Goal: Task Accomplishment & Management: Manage account settings

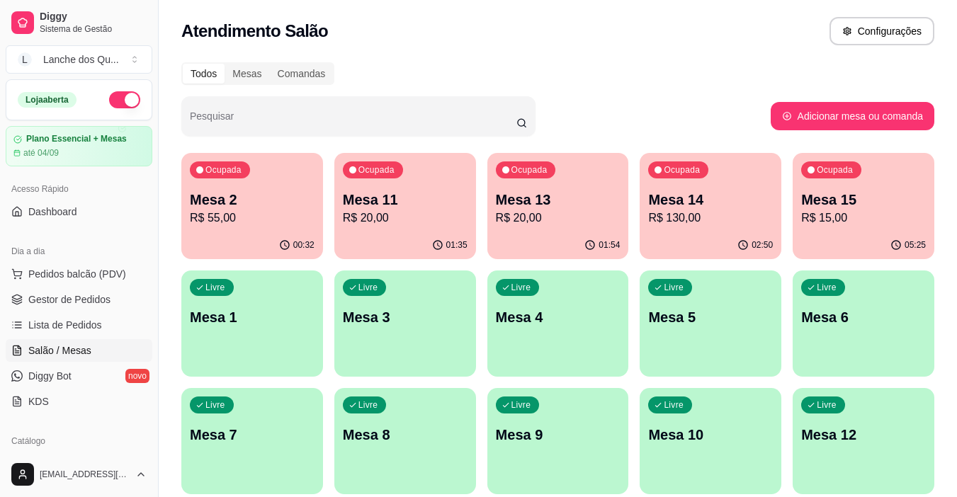
scroll to position [142, 0]
click at [266, 231] on div "Ocupada Mesa 2 R$ 55,00" at bounding box center [252, 192] width 142 height 79
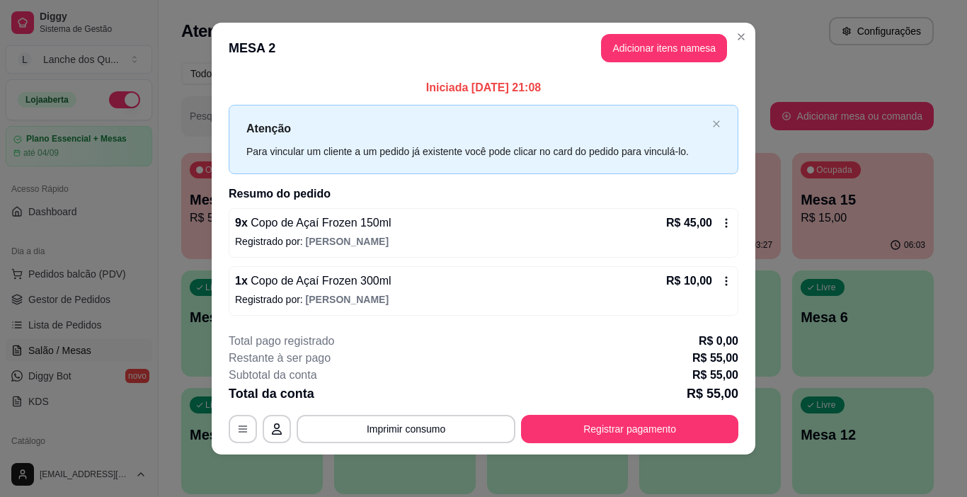
scroll to position [13, 0]
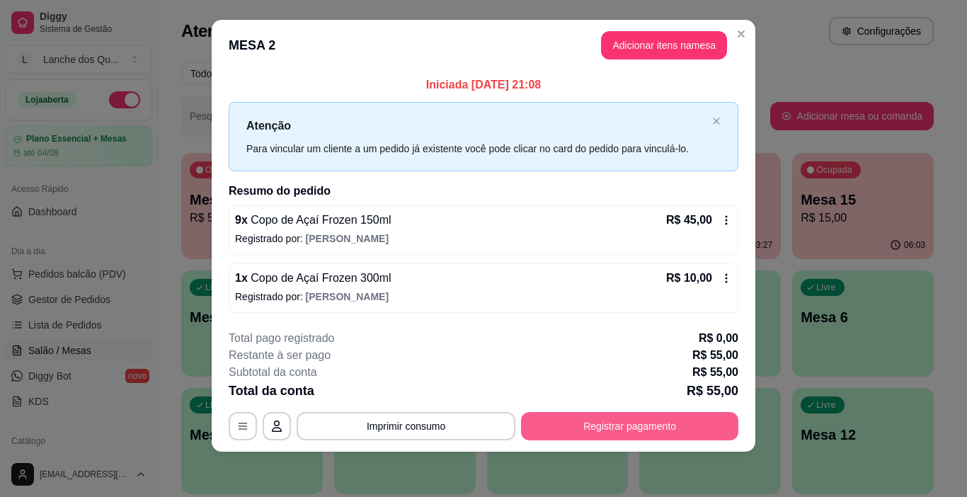
click at [624, 431] on button "Registrar pagamento" at bounding box center [629, 426] width 217 height 28
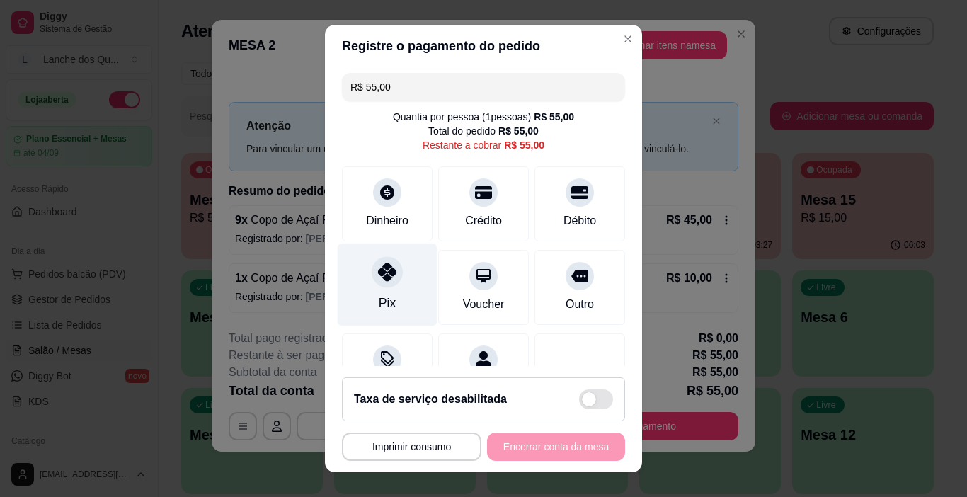
click at [364, 288] on div "Pix" at bounding box center [388, 285] width 100 height 83
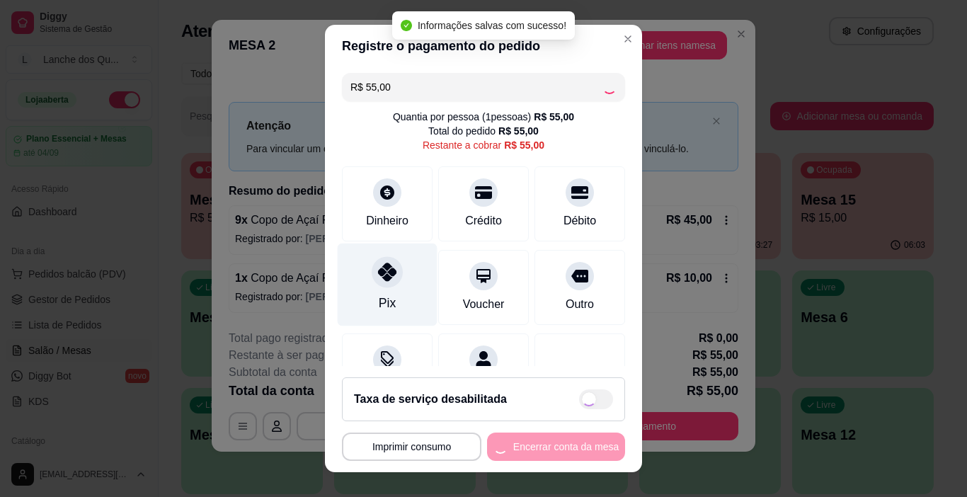
type input "R$ 0,00"
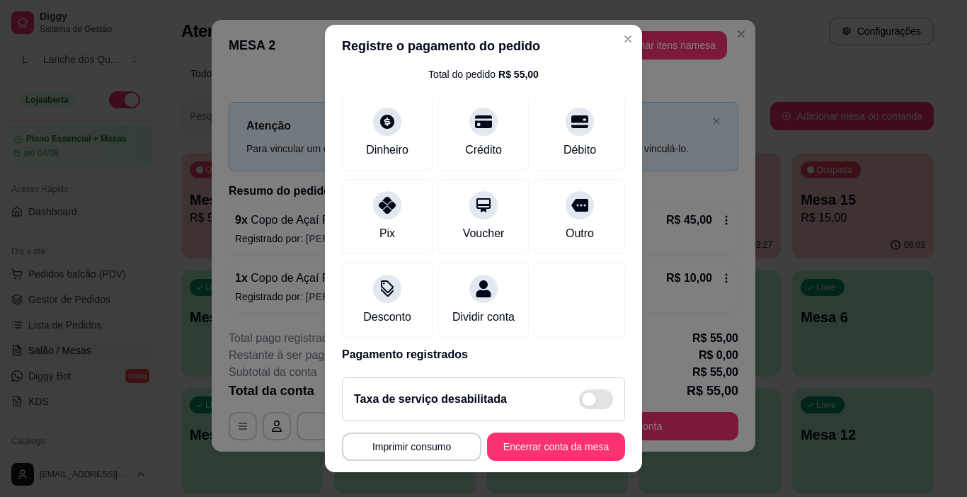
scroll to position [125, 0]
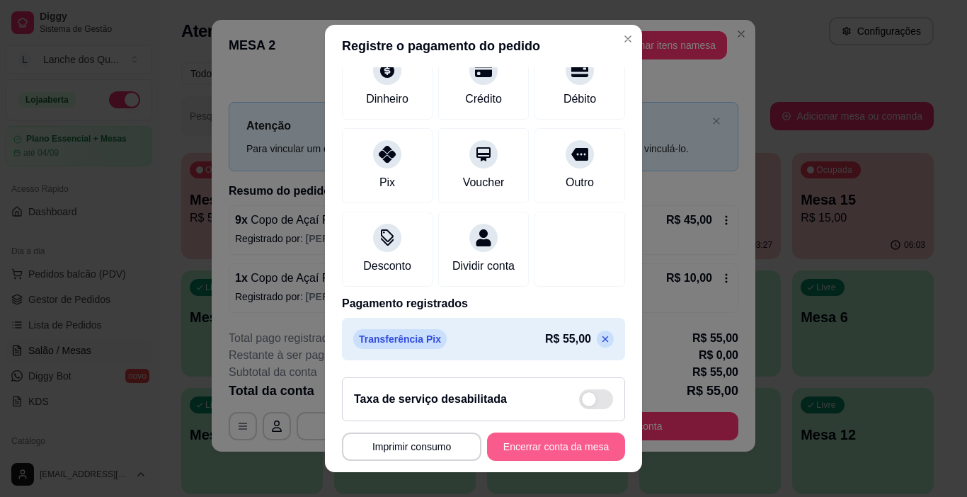
click at [537, 445] on button "Encerrar conta da mesa" at bounding box center [556, 447] width 138 height 28
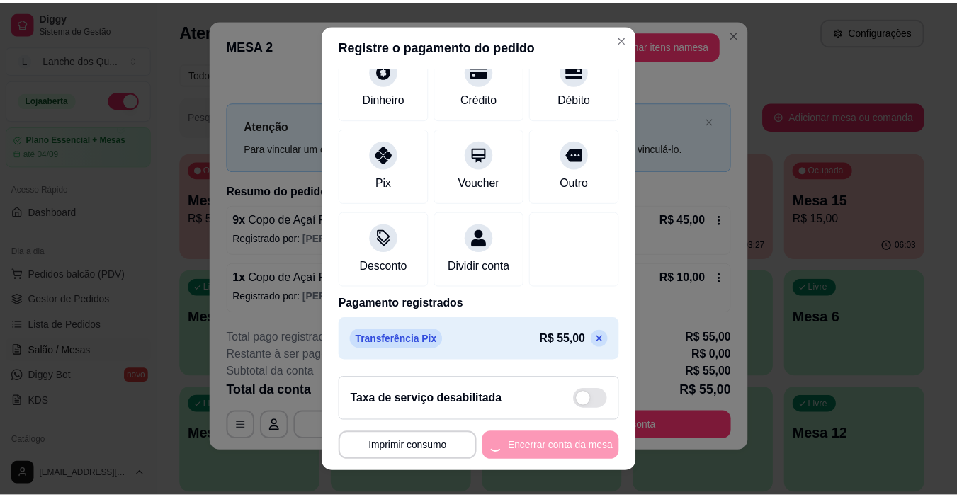
scroll to position [0, 0]
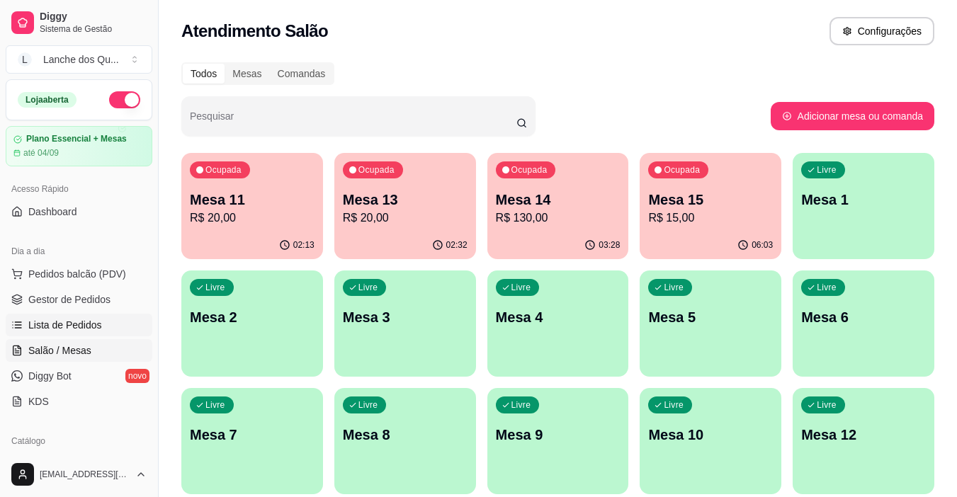
scroll to position [142, 0]
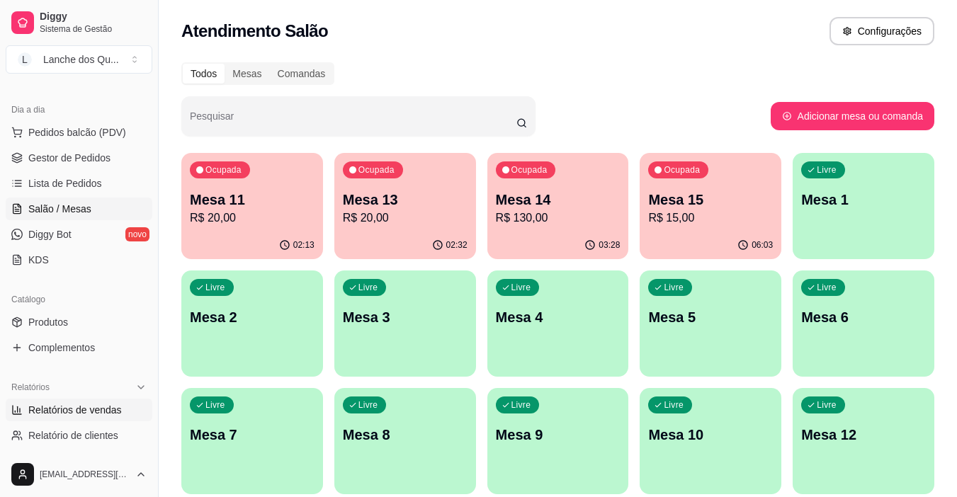
click at [84, 420] on link "Relatórios de vendas" at bounding box center [79, 410] width 147 height 23
select select "ALL"
select select "0"
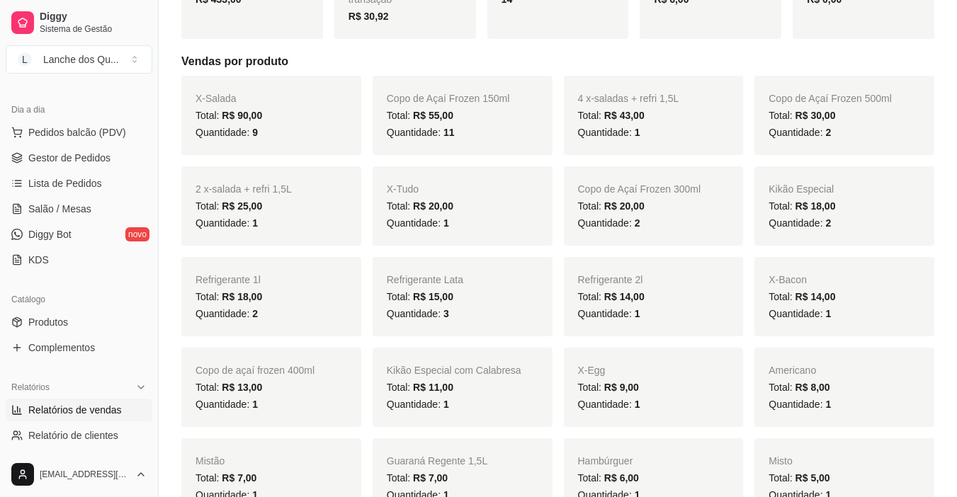
scroll to position [71, 0]
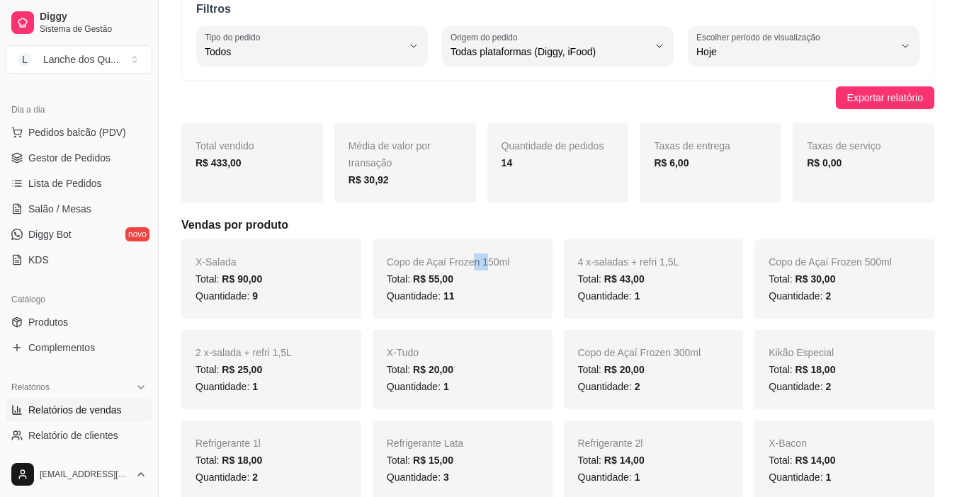
drag, startPoint x: 472, startPoint y: 256, endPoint x: 493, endPoint y: 256, distance: 21.9
click at [493, 256] on span "Copo de Açaí Frozen 150ml" at bounding box center [448, 261] width 123 height 11
drag, startPoint x: 493, startPoint y: 261, endPoint x: 514, endPoint y: 259, distance: 21.3
click at [514, 259] on div "Copo de Açaí Frozen 150ml Total: R$ 55,00 Quantidade: 11" at bounding box center [462, 278] width 180 height 79
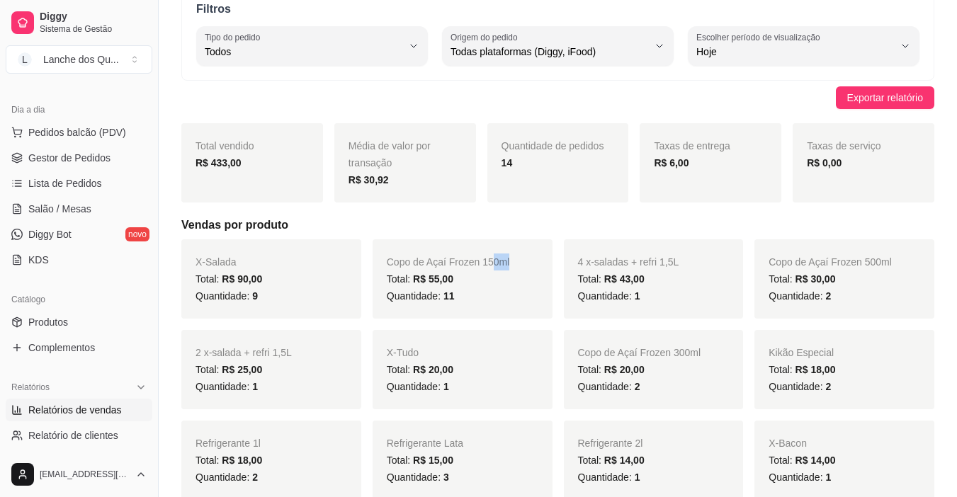
click at [514, 260] on div "Copo de Açaí Frozen 150ml Total: R$ 55,00 Quantidade: 11" at bounding box center [462, 278] width 180 height 79
click at [502, 266] on span "Copo de Açaí Frozen 150ml" at bounding box center [448, 261] width 123 height 11
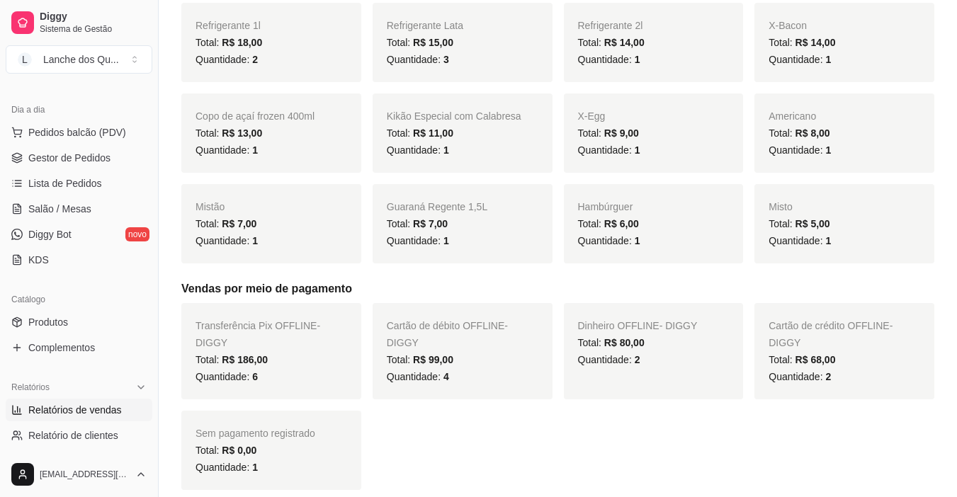
scroll to position [354, 0]
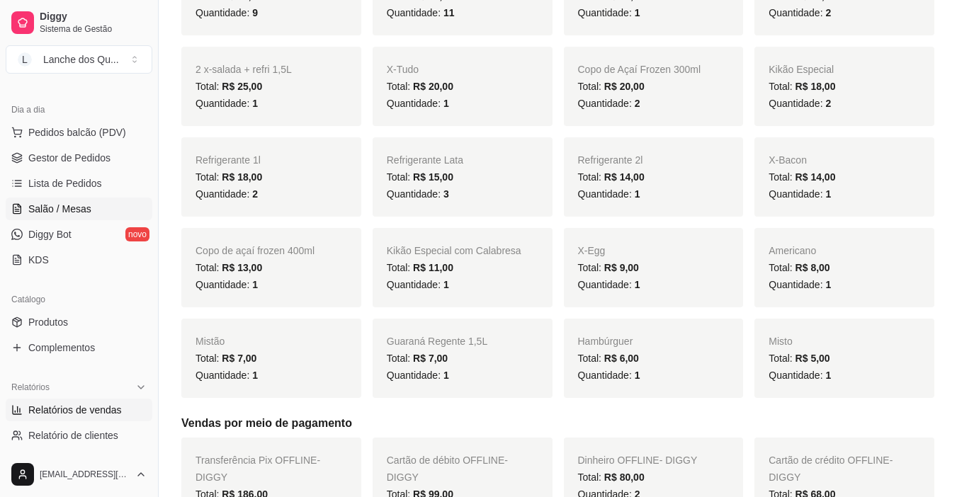
click at [80, 204] on span "Salão / Mesas" at bounding box center [59, 209] width 63 height 14
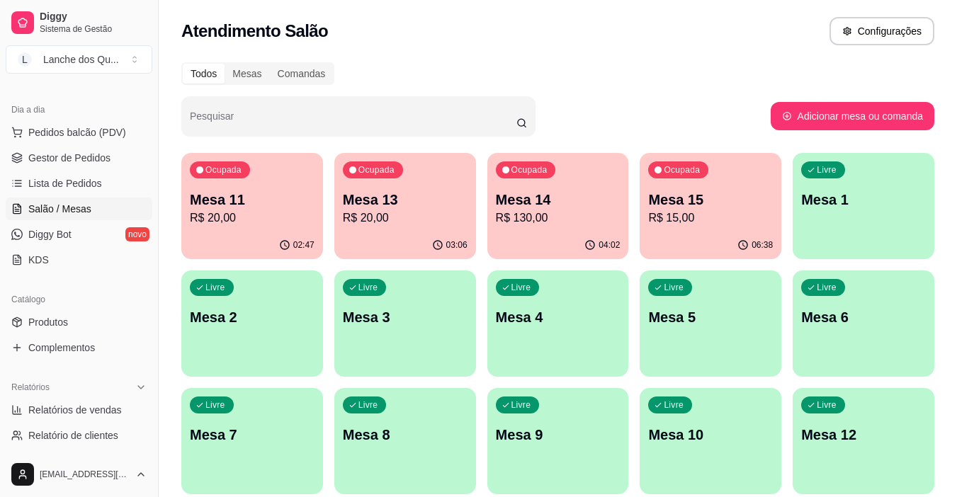
click at [914, 219] on div "Livre Mesa 1" at bounding box center [863, 197] width 142 height 89
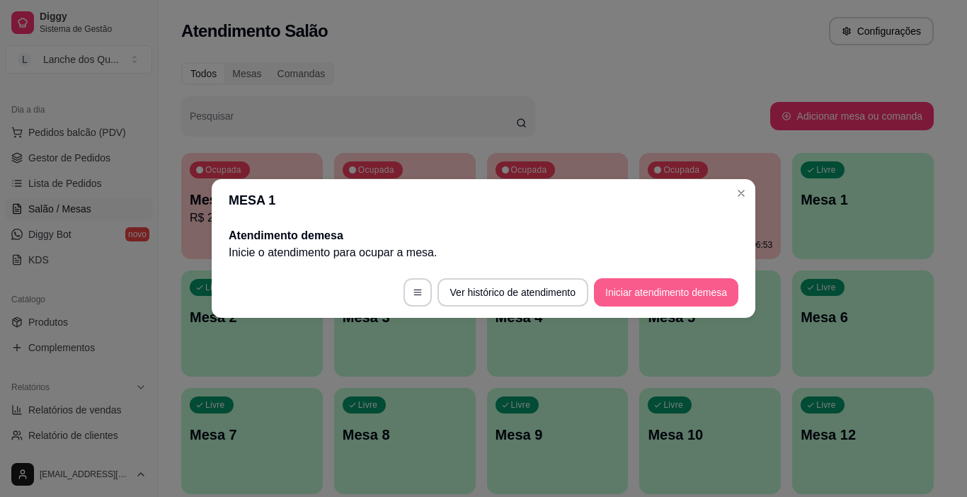
click at [659, 280] on button "Iniciar atendimento de mesa" at bounding box center [666, 292] width 144 height 28
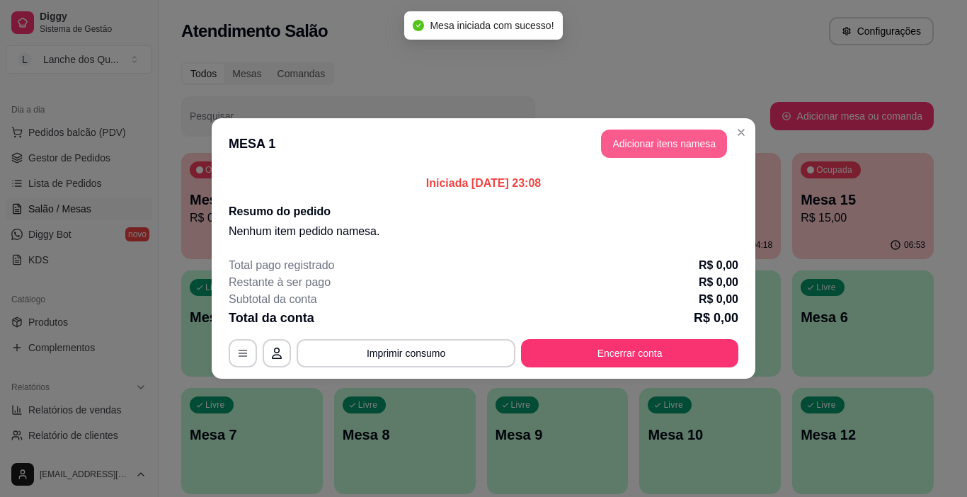
click at [661, 137] on button "Adicionar itens na mesa" at bounding box center [664, 144] width 126 height 28
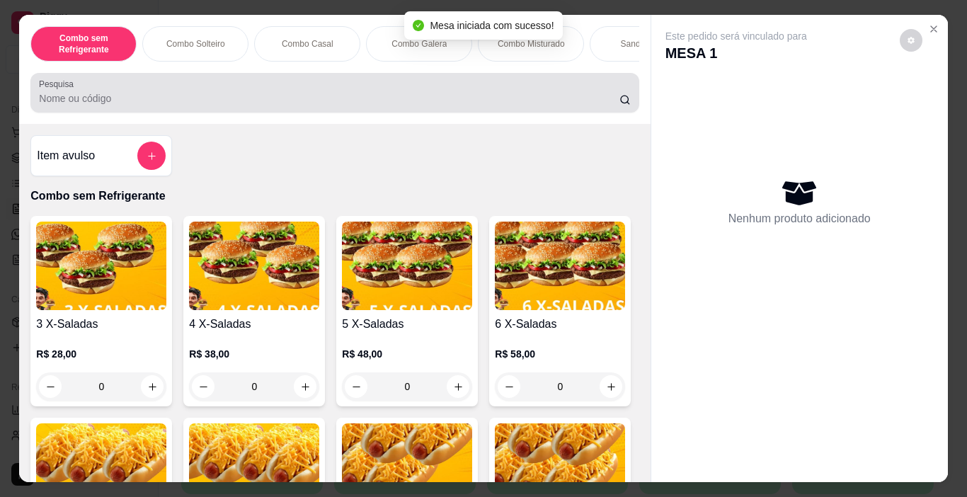
click at [199, 92] on div at bounding box center [334, 93] width 591 height 28
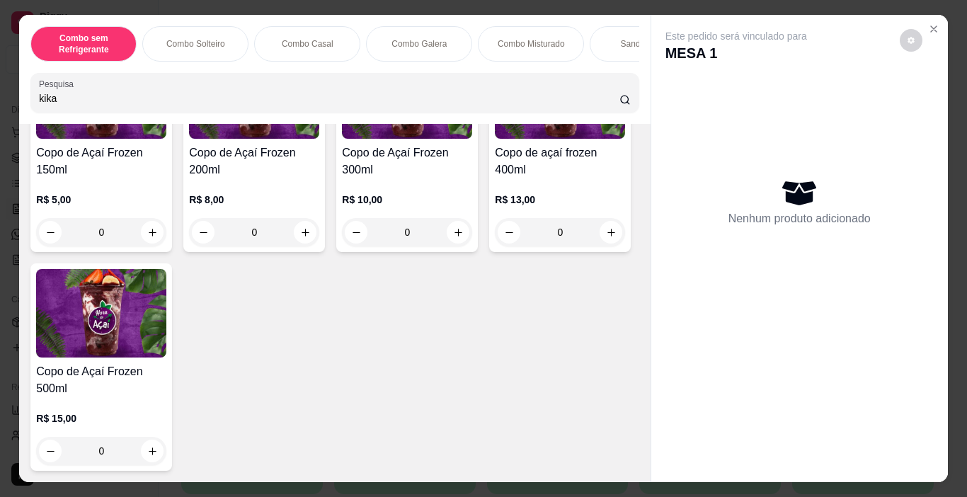
scroll to position [4036, 0]
type input "kika"
type input "1"
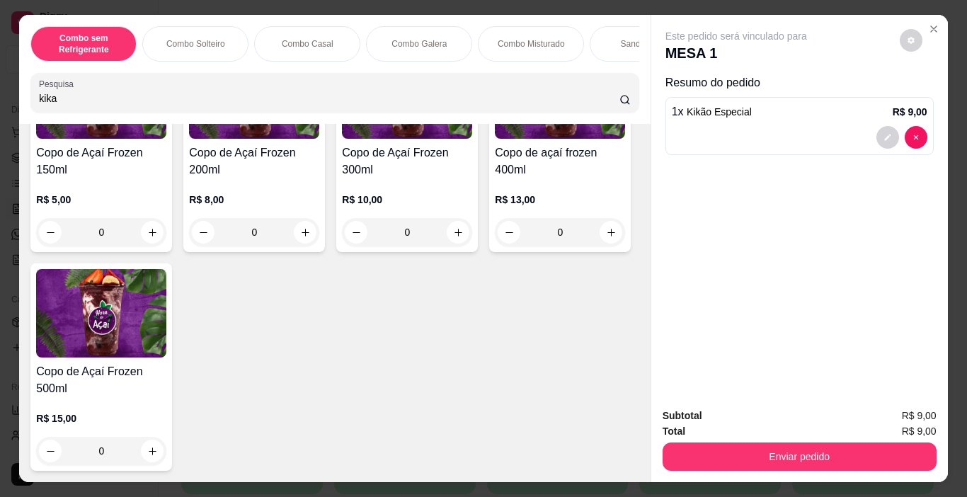
scroll to position [4177, 0]
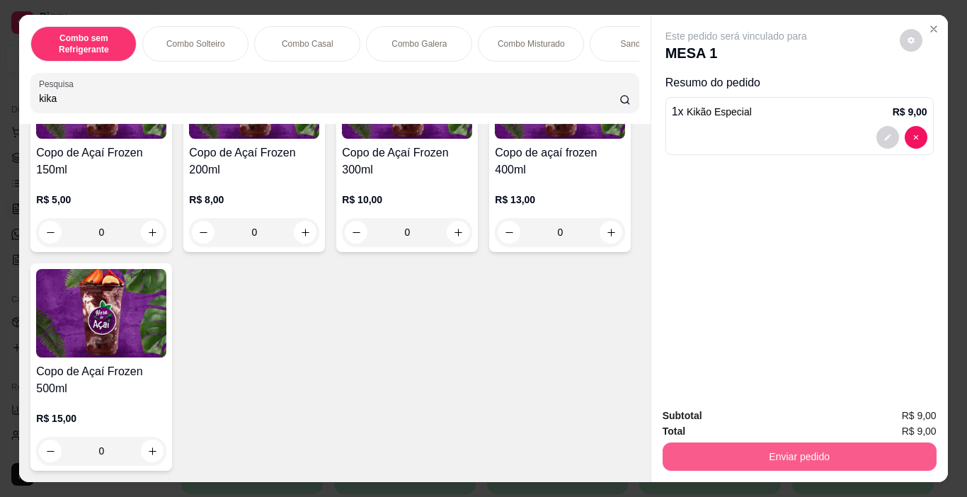
click at [823, 463] on button "Enviar pedido" at bounding box center [800, 457] width 274 height 28
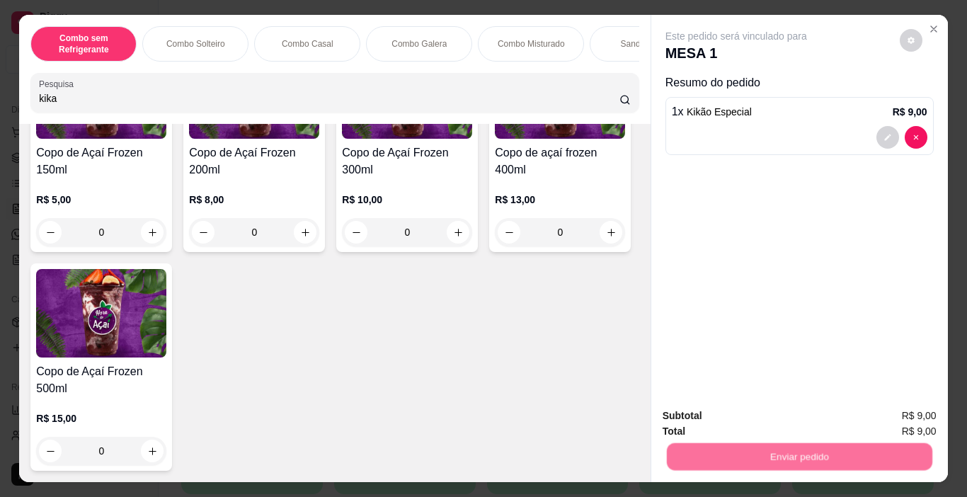
click at [768, 423] on button "Não registrar e enviar pedido" at bounding box center [752, 416] width 147 height 27
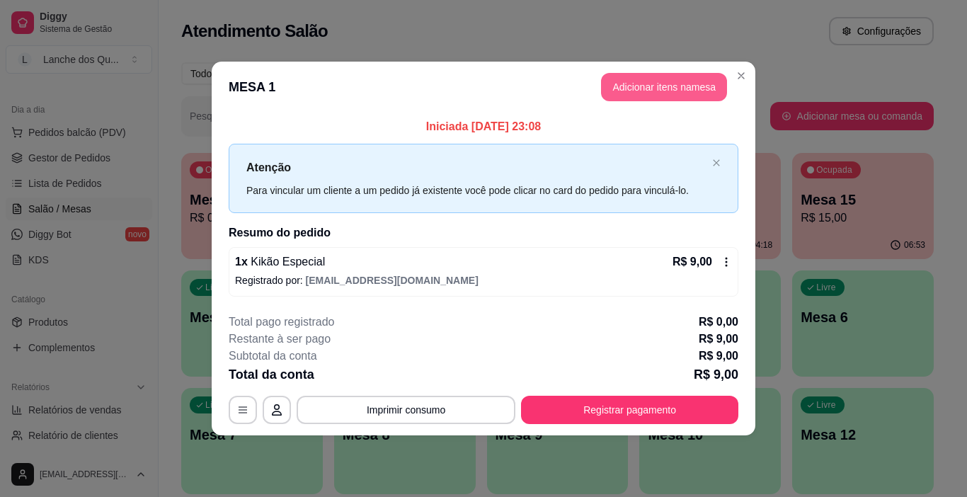
click at [661, 85] on button "Adicionar itens na mesa" at bounding box center [664, 87] width 126 height 28
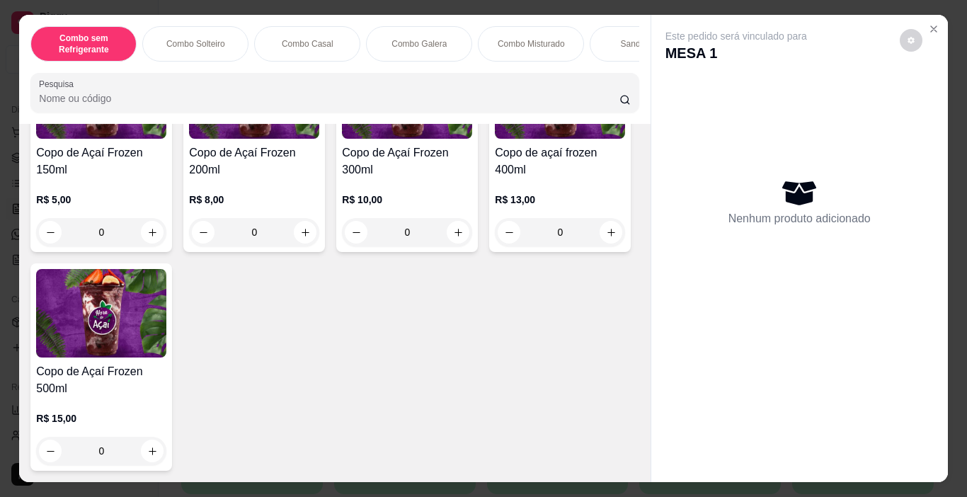
scroll to position [4390, 0]
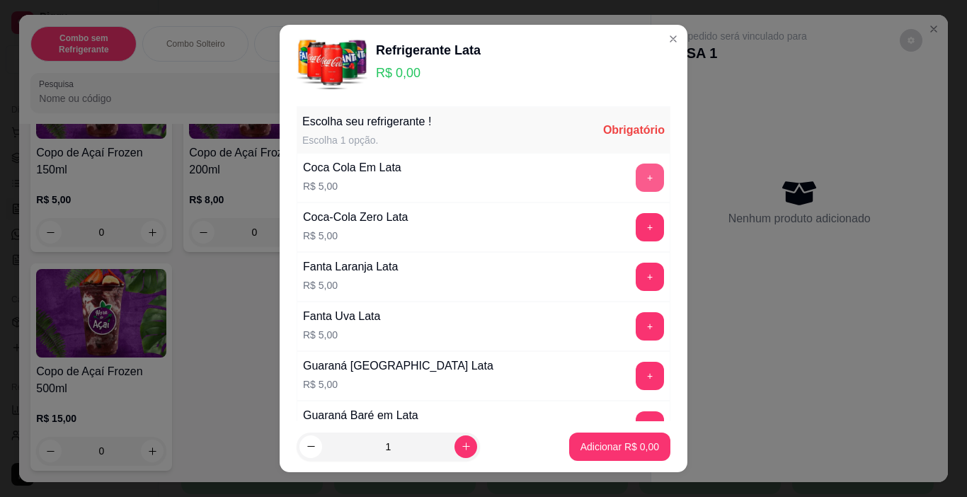
click at [636, 175] on button "+" at bounding box center [650, 178] width 28 height 28
click at [605, 454] on button "Adicionar R$ 5,00" at bounding box center [619, 447] width 101 height 28
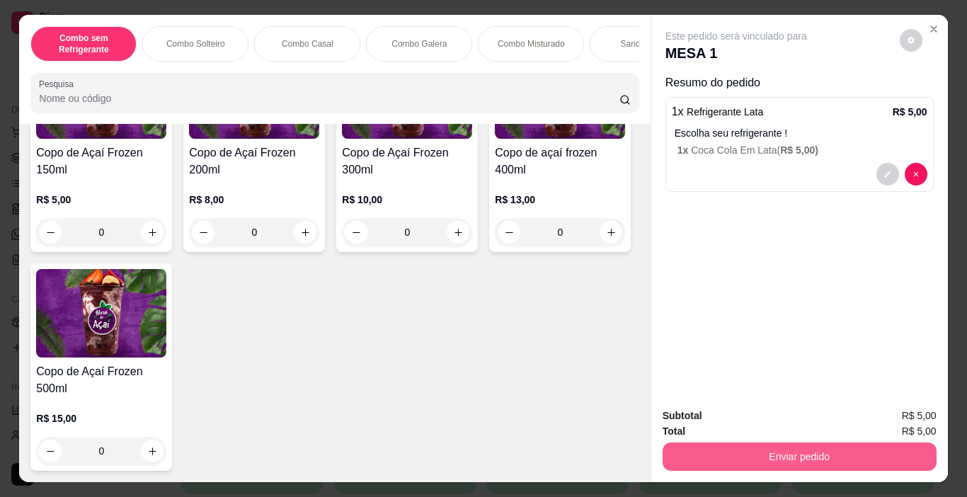
click at [713, 453] on button "Enviar pedido" at bounding box center [800, 457] width 274 height 28
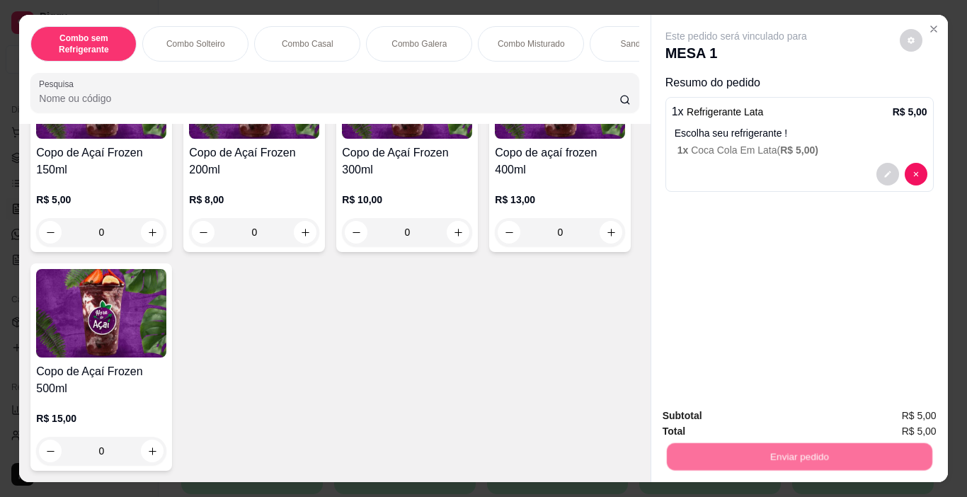
click at [712, 411] on button "Não registrar e enviar pedido" at bounding box center [752, 416] width 147 height 27
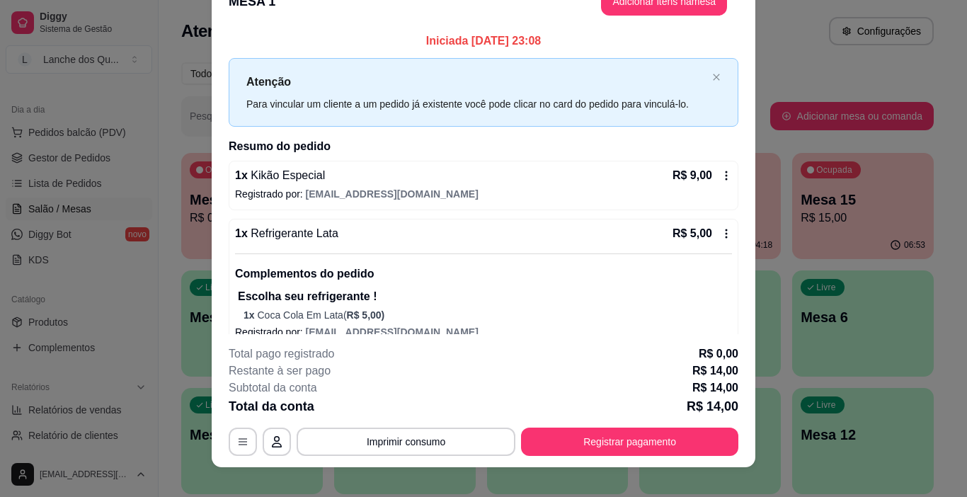
scroll to position [0, 0]
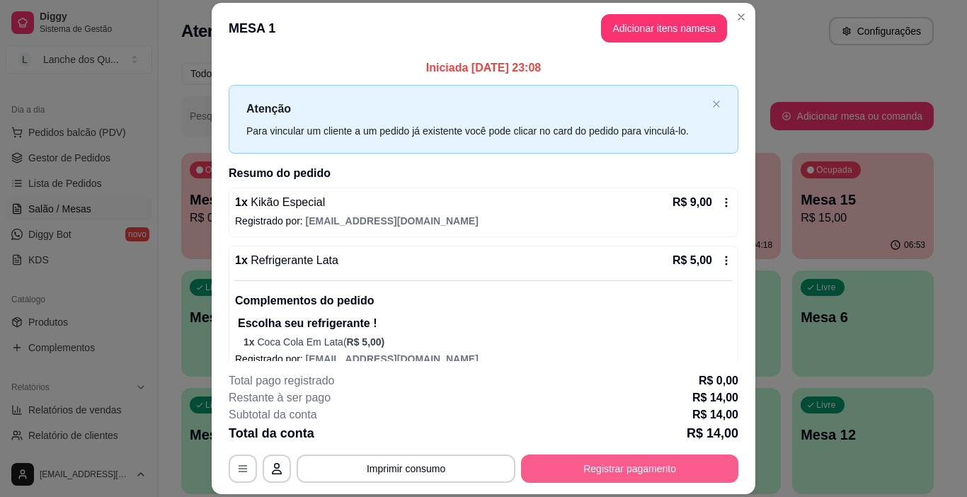
click at [627, 470] on button "Registrar pagamento" at bounding box center [629, 469] width 217 height 28
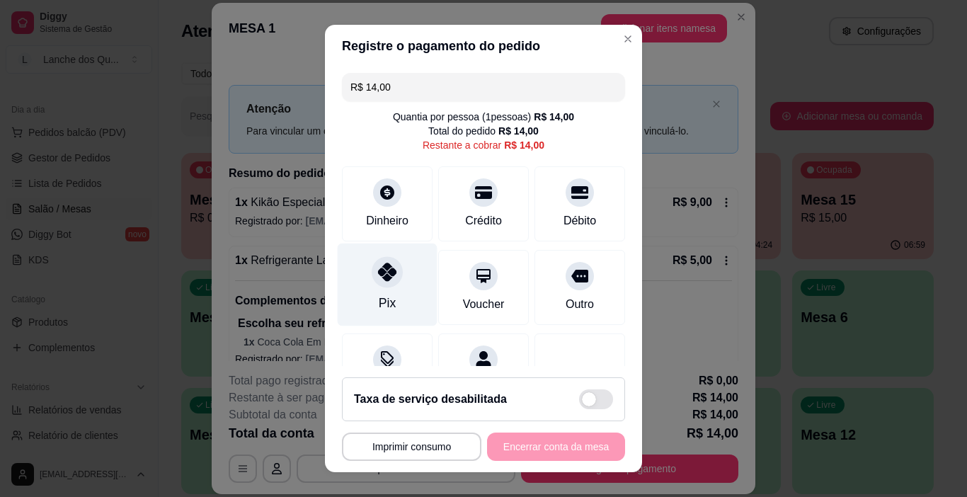
click at [396, 281] on div "Pix" at bounding box center [388, 285] width 100 height 83
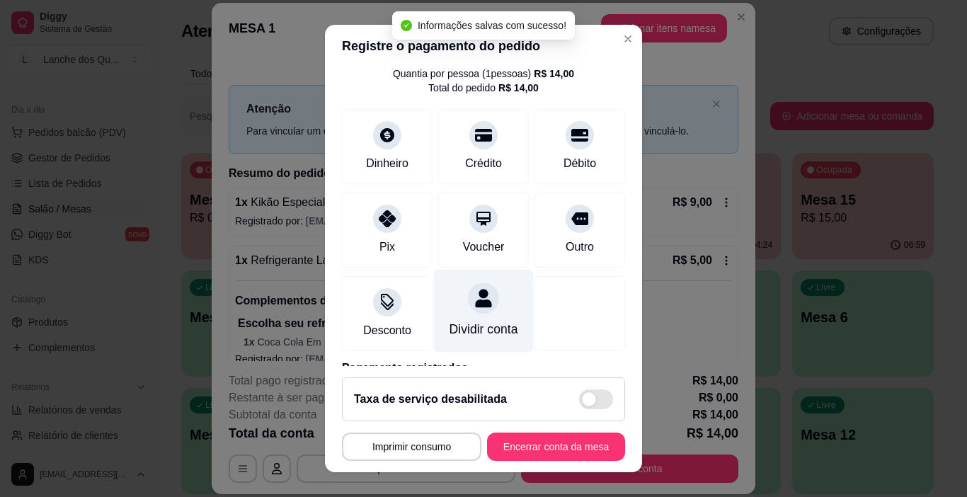
type input "R$ 0,00"
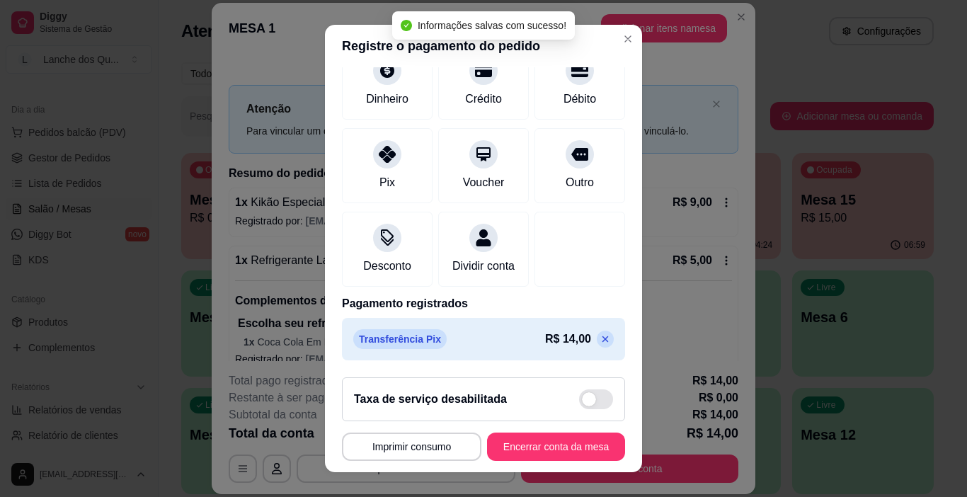
scroll to position [125, 0]
click at [575, 443] on button "Encerrar conta da mesa" at bounding box center [556, 447] width 134 height 28
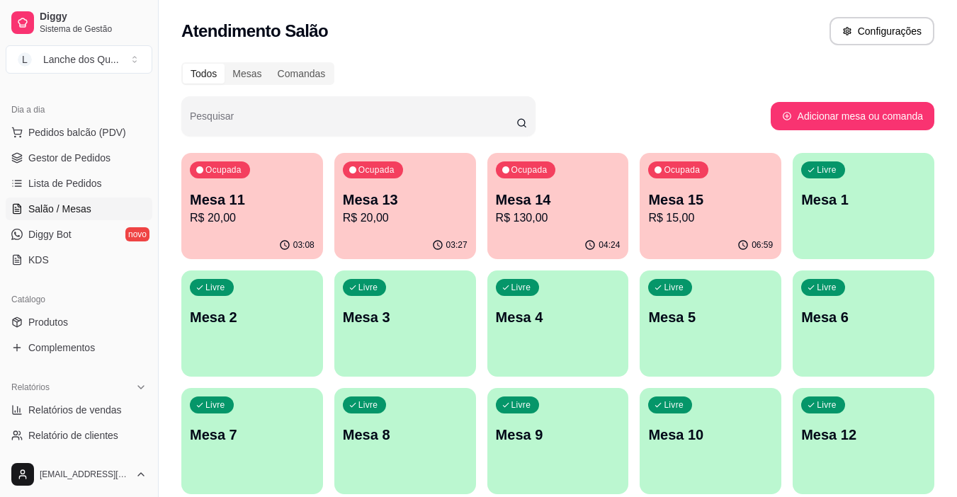
click at [889, 198] on p "Mesa 1" at bounding box center [863, 200] width 125 height 20
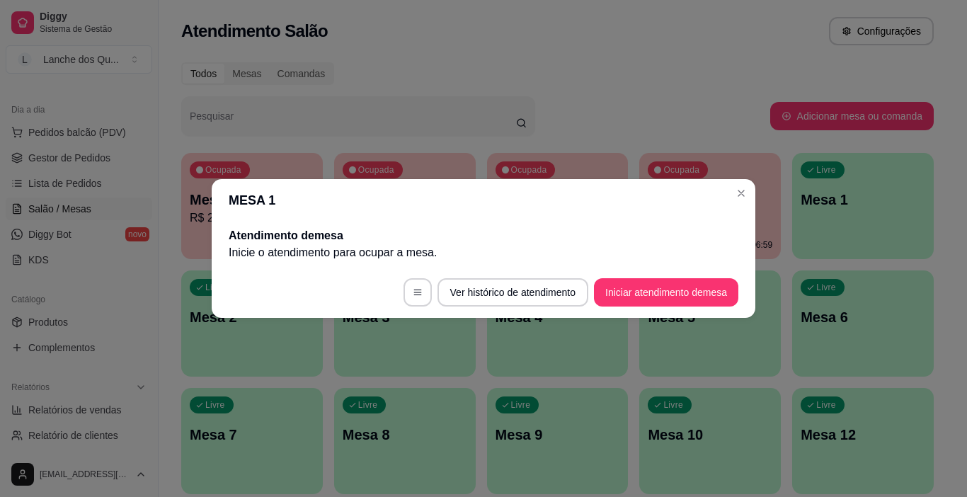
click at [658, 283] on button "Iniciar atendimento de mesa" at bounding box center [666, 292] width 144 height 28
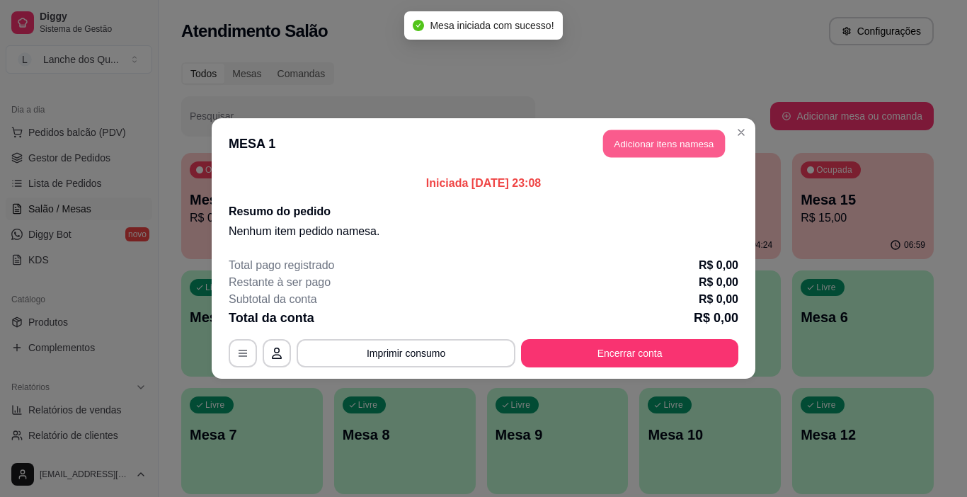
click at [662, 144] on button "Adicionar itens na mesa" at bounding box center [664, 144] width 122 height 28
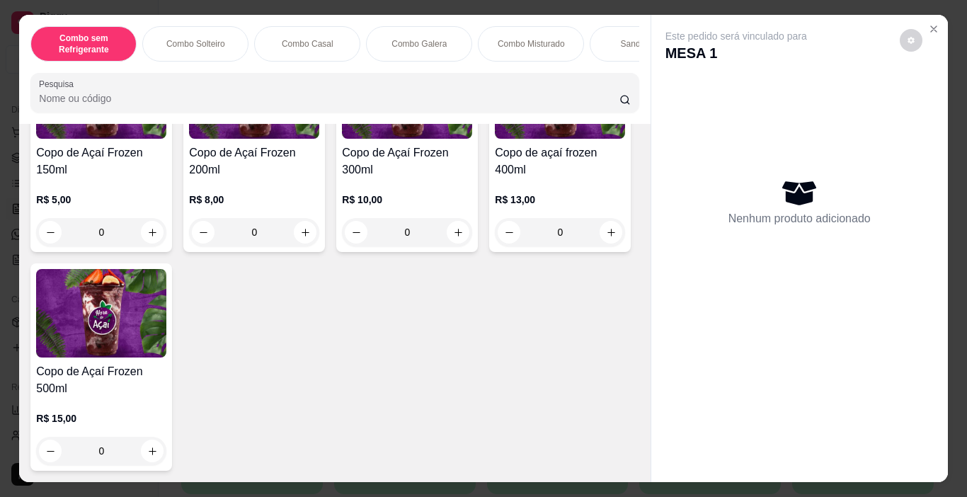
scroll to position [3965, 0]
type input "1"
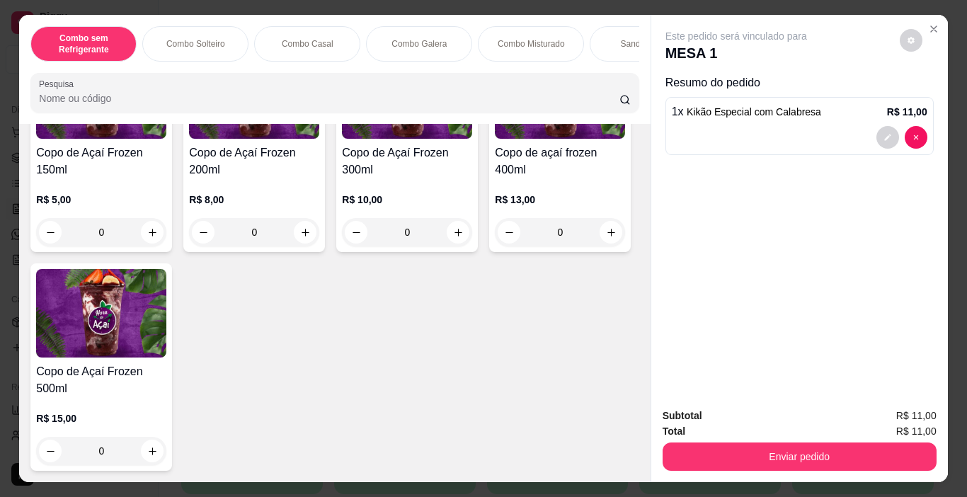
scroll to position [4385, 0]
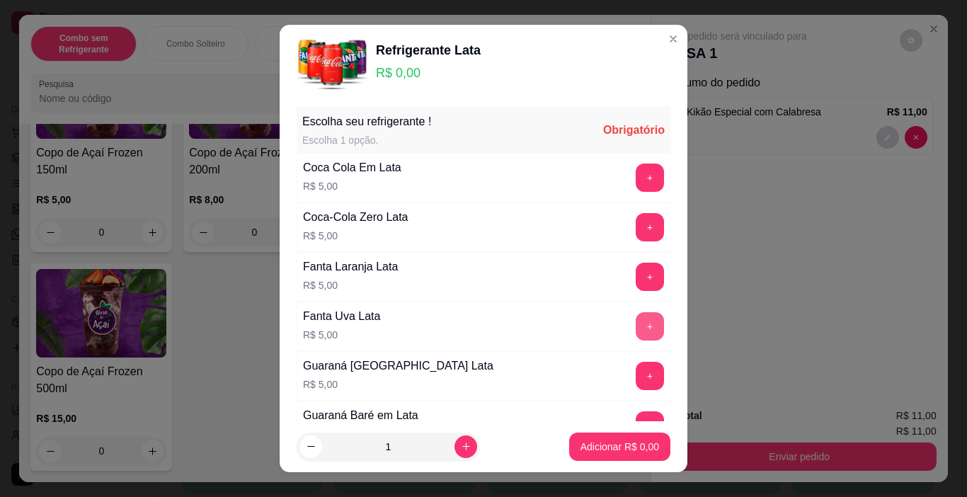
click at [636, 334] on button "+" at bounding box center [650, 326] width 28 height 28
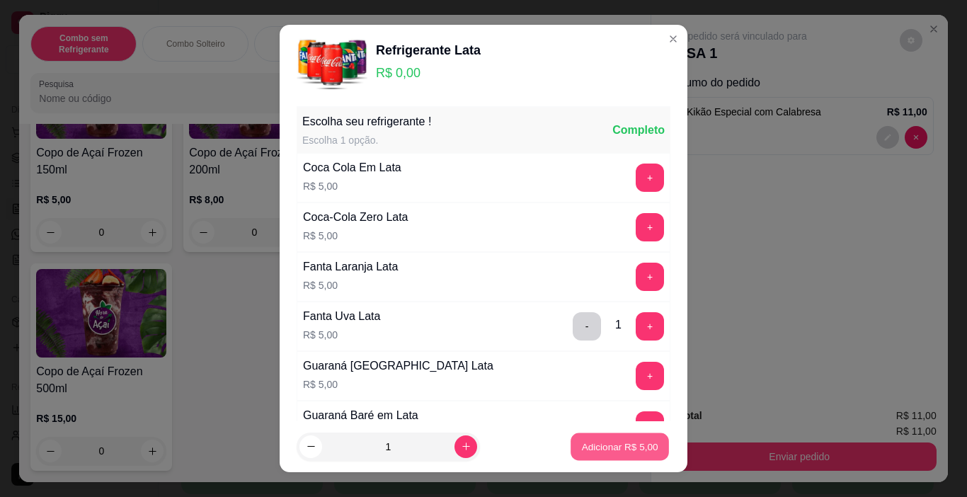
click at [612, 438] on button "Adicionar R$ 5,00" at bounding box center [620, 447] width 98 height 28
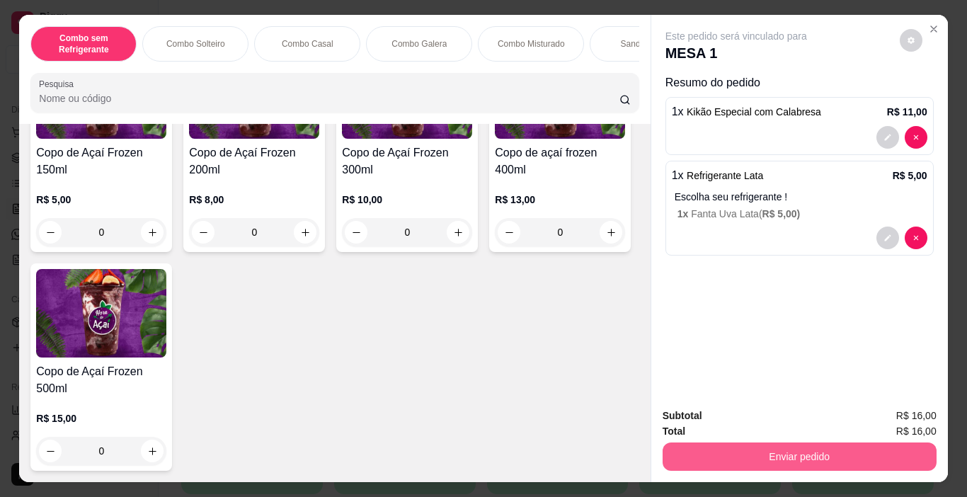
click at [738, 447] on button "Enviar pedido" at bounding box center [800, 457] width 274 height 28
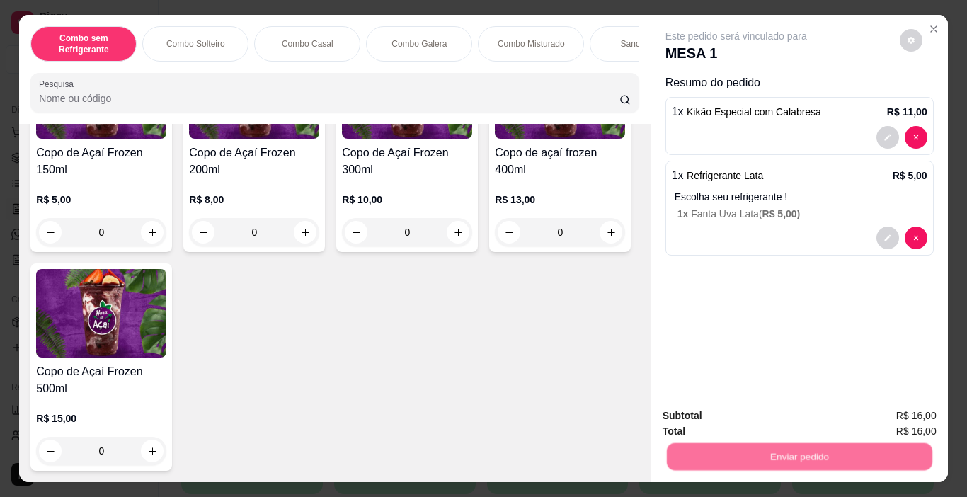
click at [709, 416] on button "Não registrar e enviar pedido" at bounding box center [752, 416] width 143 height 26
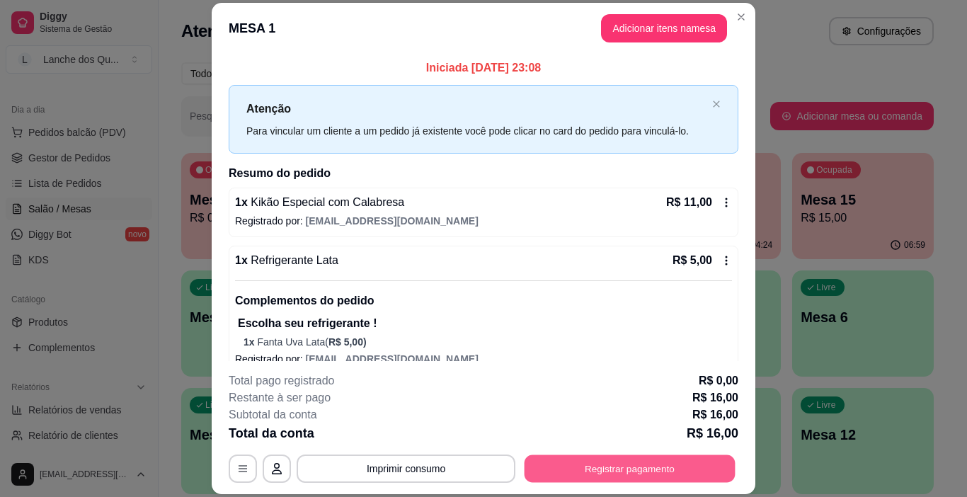
click at [687, 470] on button "Registrar pagamento" at bounding box center [630, 469] width 211 height 28
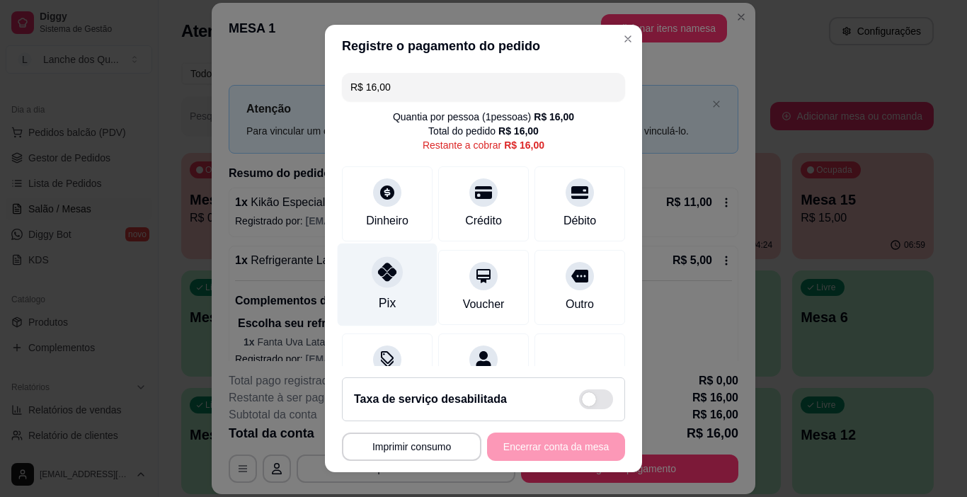
click at [382, 286] on div at bounding box center [387, 272] width 31 height 31
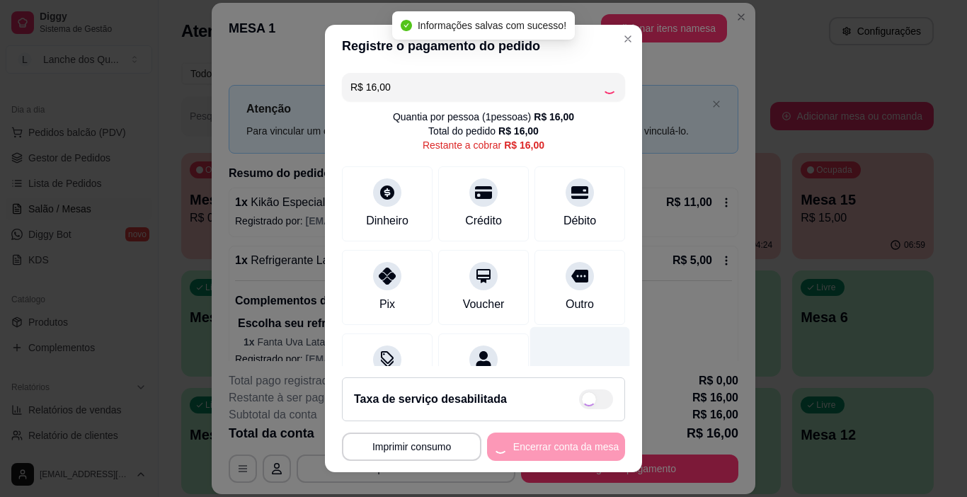
type input "R$ 0,00"
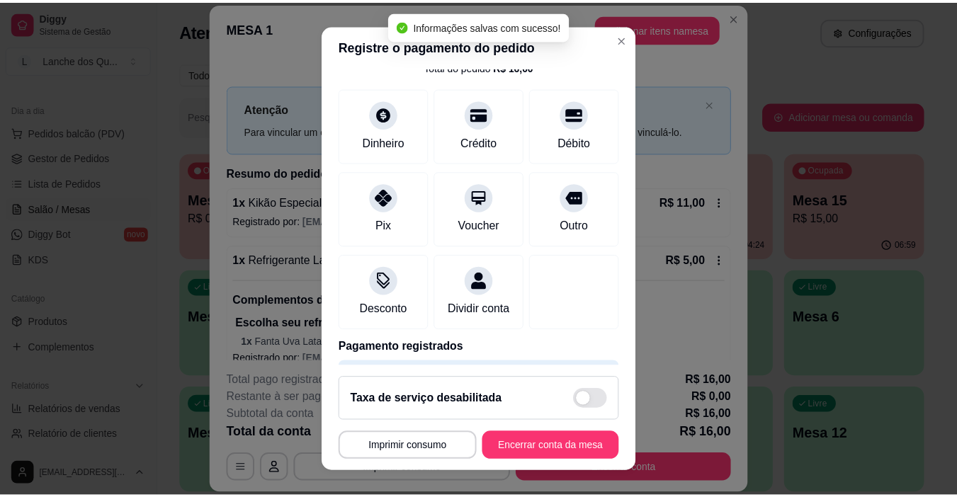
scroll to position [125, 0]
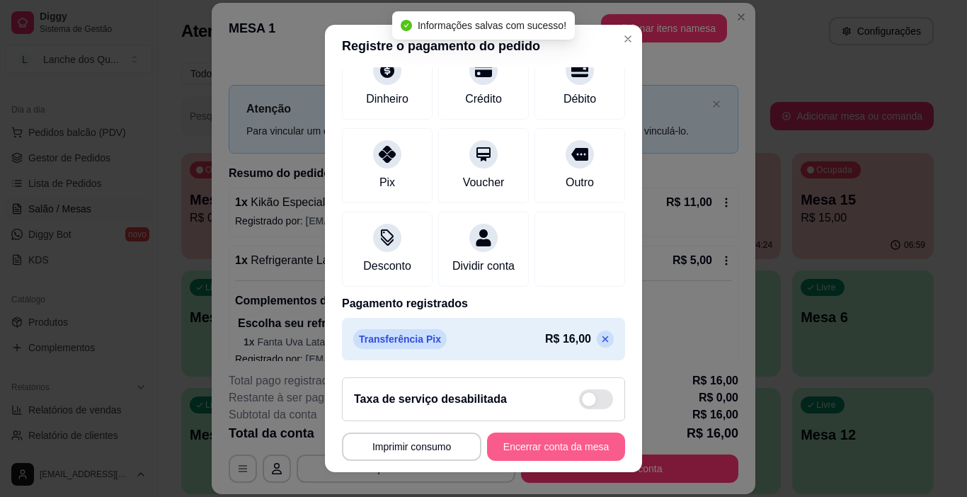
click at [564, 444] on button "Encerrar conta da mesa" at bounding box center [556, 447] width 138 height 28
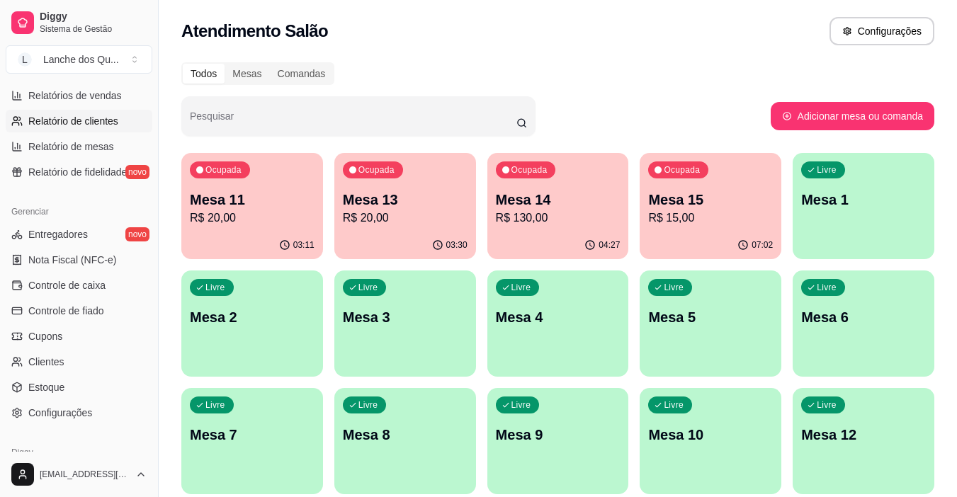
scroll to position [425, 0]
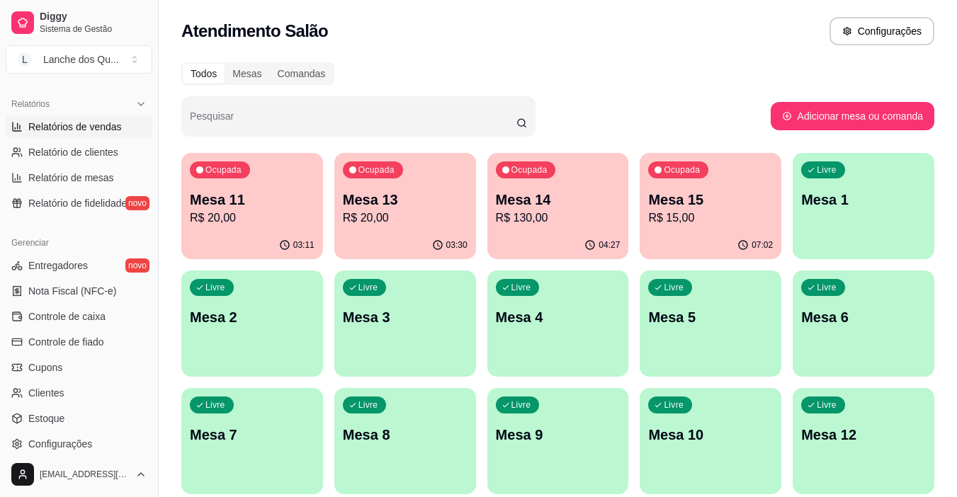
click at [85, 125] on span "Relatórios de vendas" at bounding box center [74, 127] width 93 height 14
select select "ALL"
select select "0"
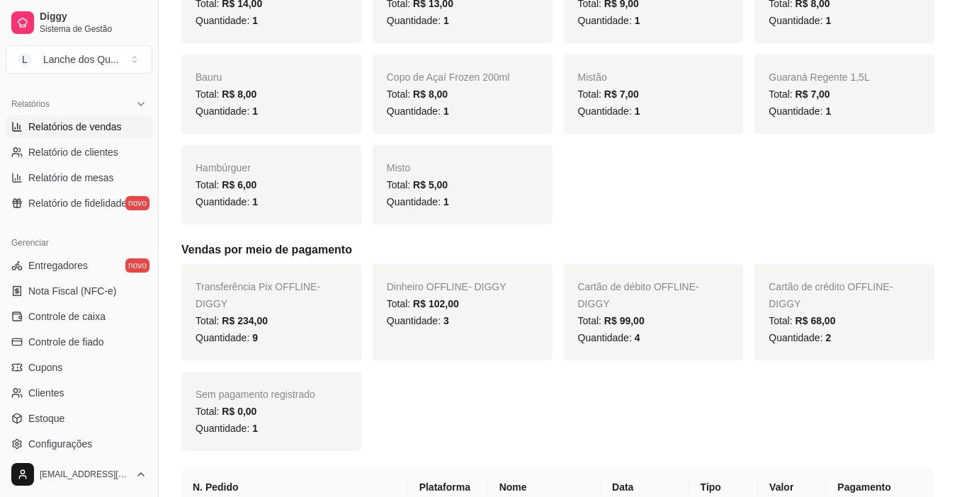
scroll to position [708, 0]
